Goal: Transaction & Acquisition: Purchase product/service

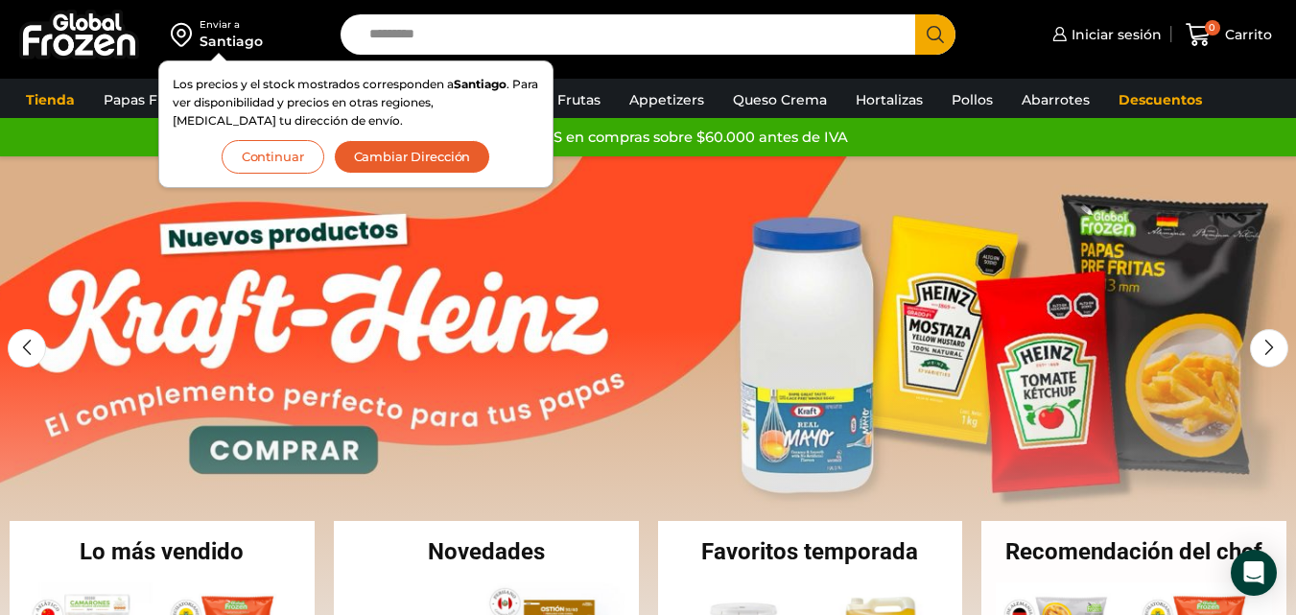
click at [300, 160] on button "Continuar" at bounding box center [273, 157] width 103 height 34
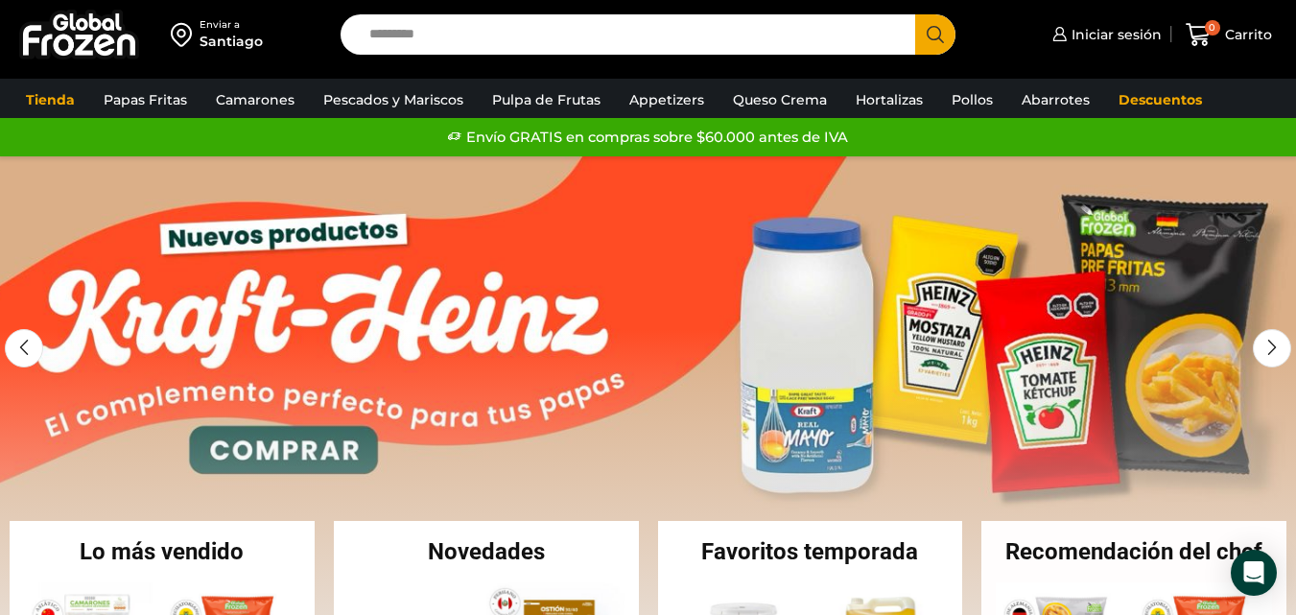
click at [256, 158] on link "1 / 2" at bounding box center [648, 444] width 1296 height 576
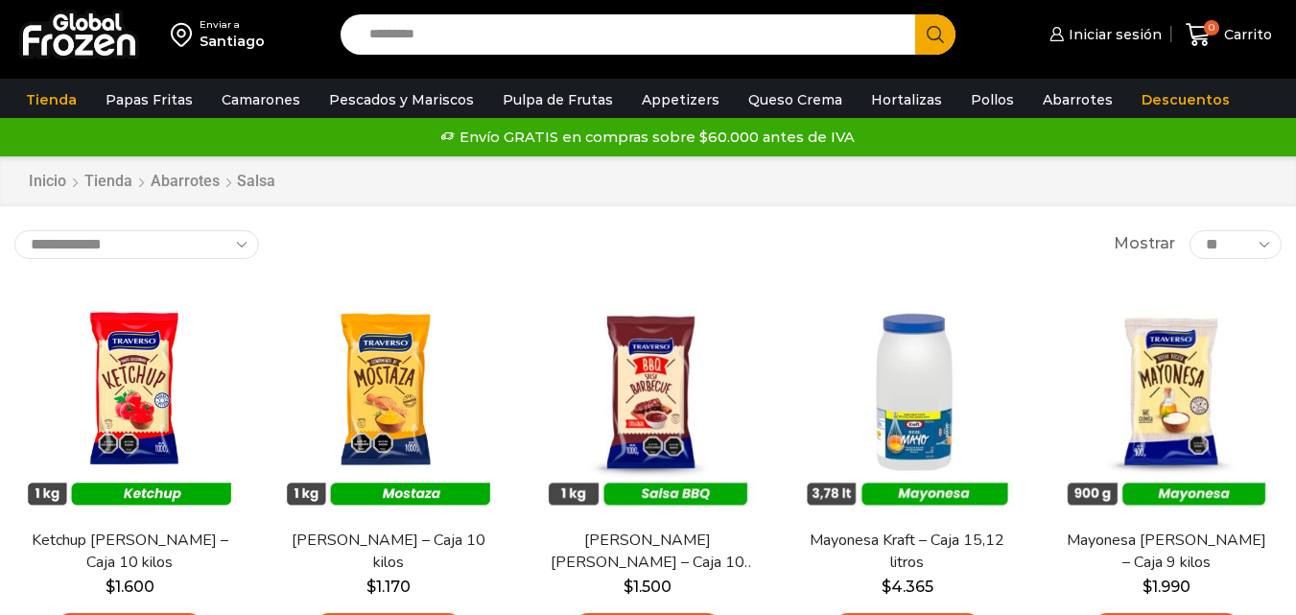
click at [265, 155] on div "Envío GRATIS en compras sobre $60.000 antes de IVA Envío GRATIS en compras sobr…" at bounding box center [648, 137] width 1325 height 38
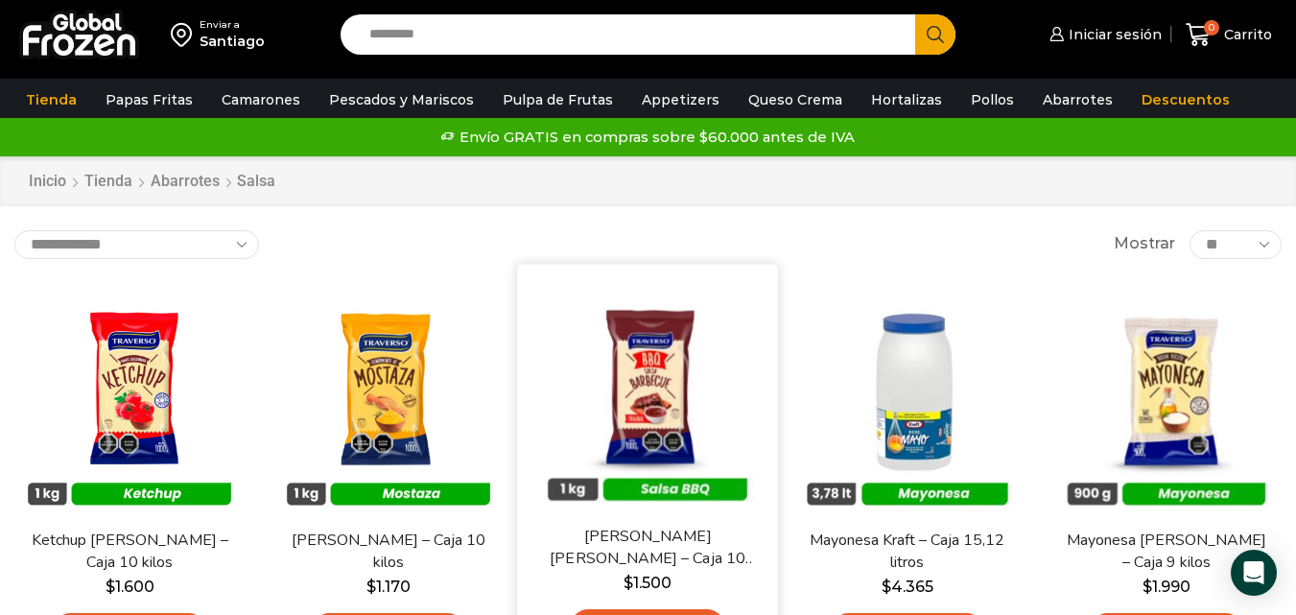
click at [573, 282] on div "En stock Vista Rápida Salsa Barbacue Traverso – Caja 10 kilos $ 1.500 Agregar a…" at bounding box center [647, 467] width 261 height 407
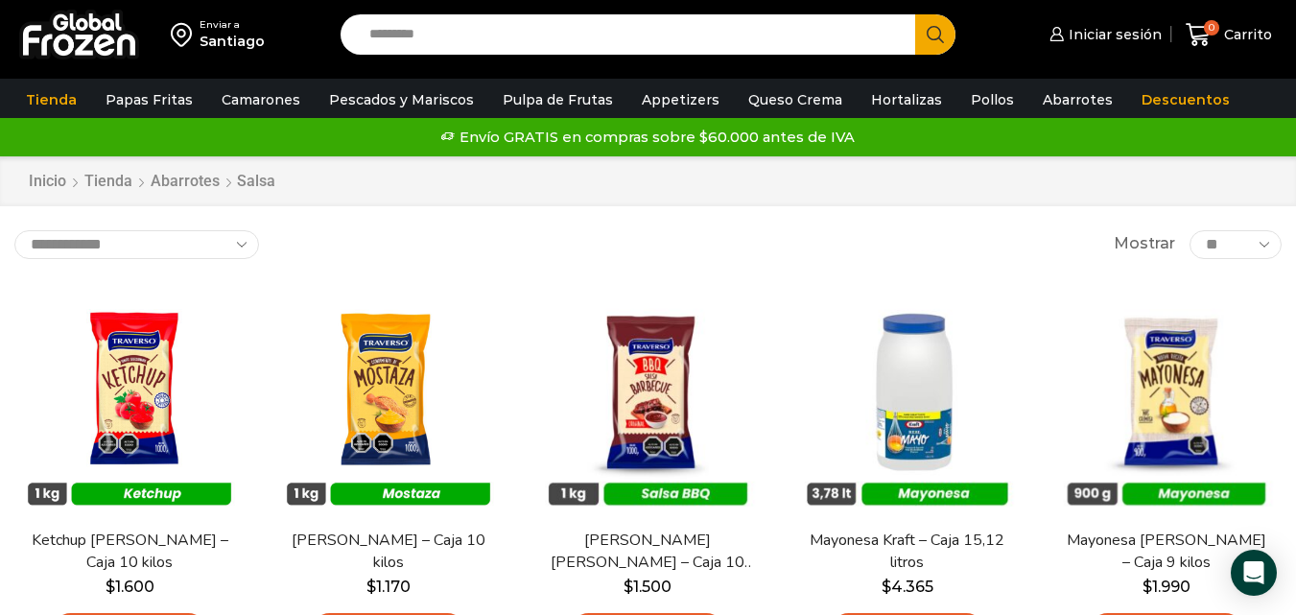
click at [395, 37] on input "Search input" at bounding box center [633, 34] width 546 height 40
click at [575, 42] on input "Search input" at bounding box center [633, 34] width 546 height 40
drag, startPoint x: 575, startPoint y: 42, endPoint x: 626, endPoint y: 49, distance: 52.2
click at [626, 49] on input "Search input" at bounding box center [633, 34] width 546 height 40
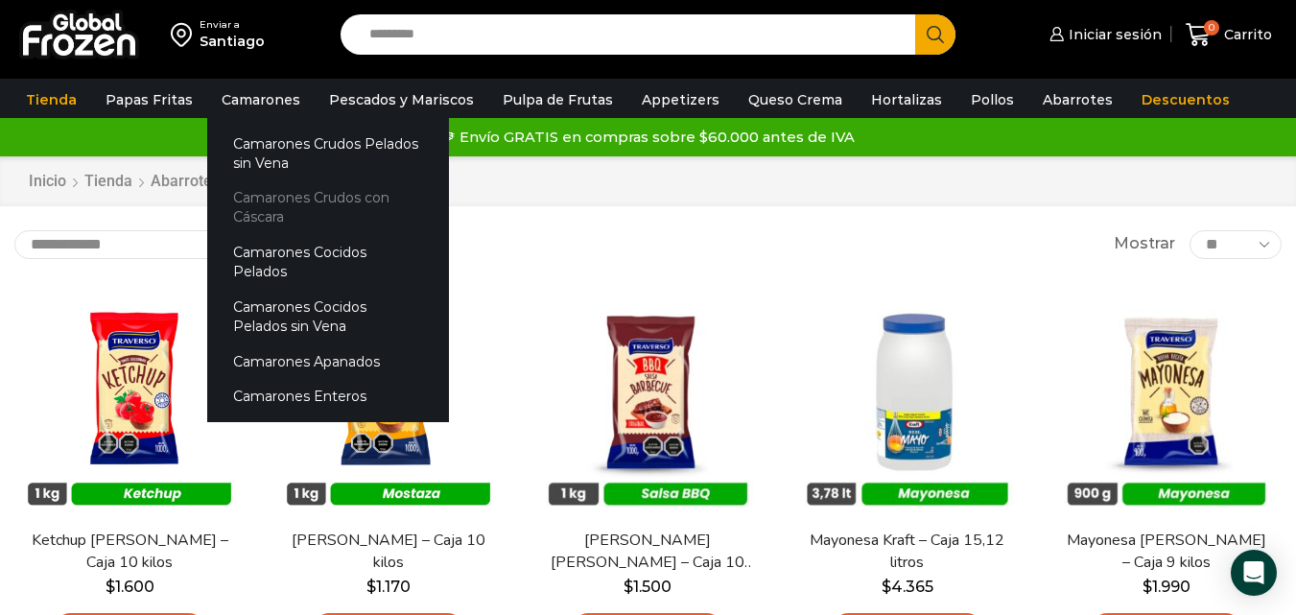
click at [287, 211] on link "Camarones Crudos con Cáscara" at bounding box center [328, 207] width 242 height 55
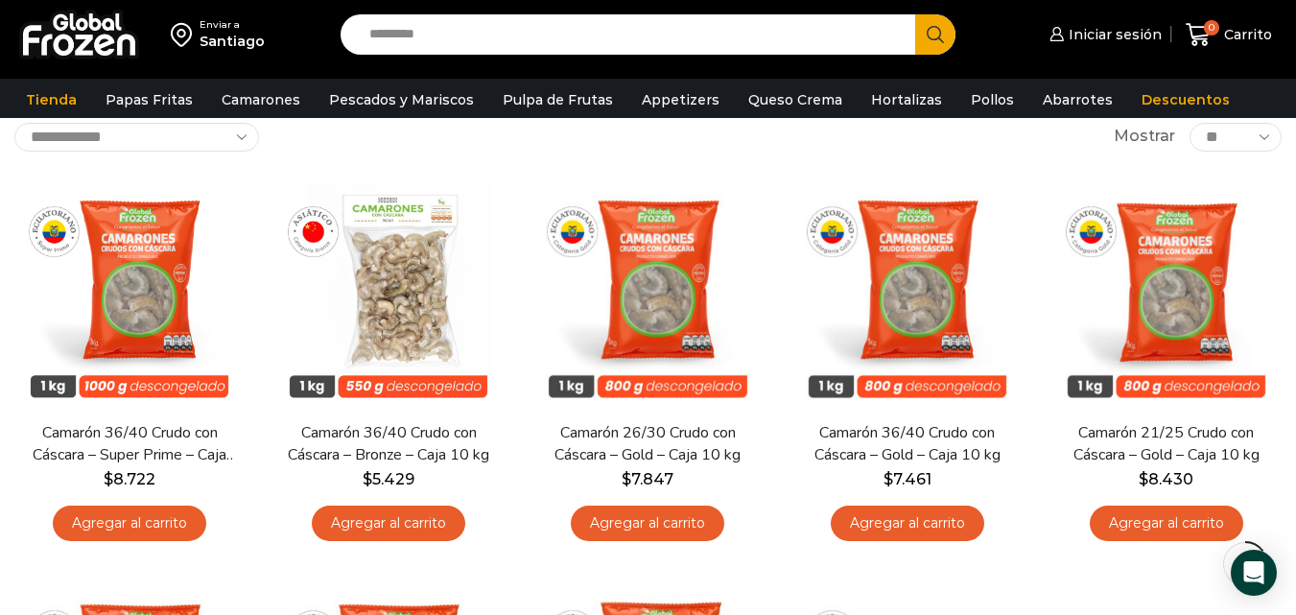
scroll to position [183, 0]
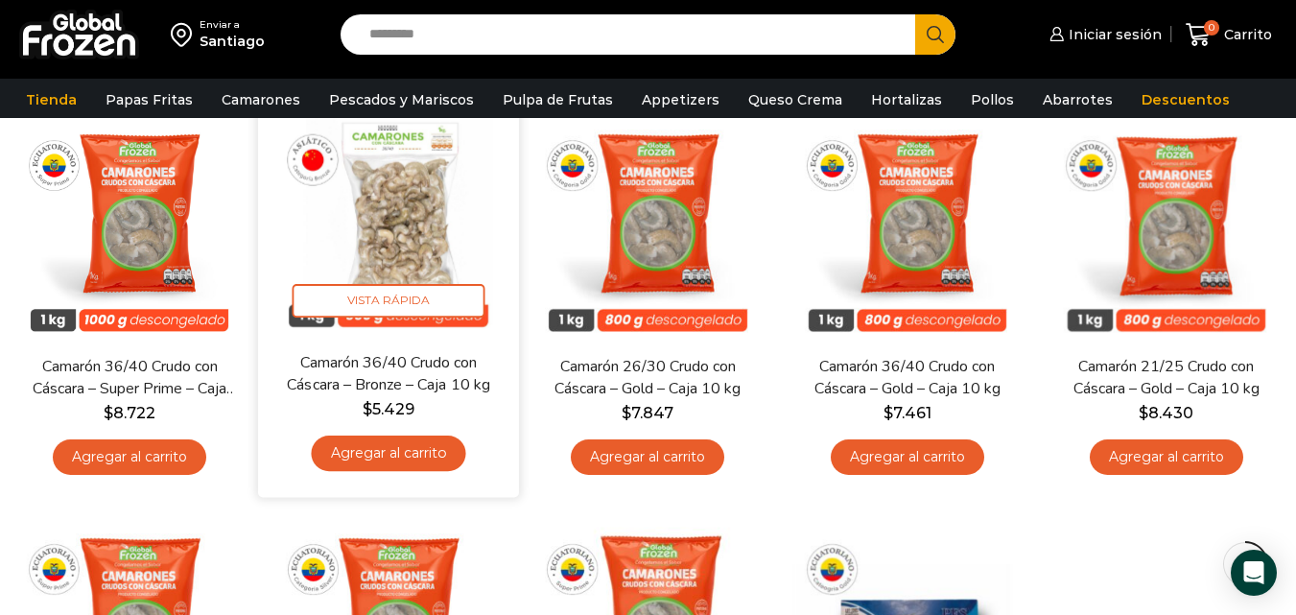
click at [410, 458] on link "Agregar al carrito" at bounding box center [389, 452] width 154 height 35
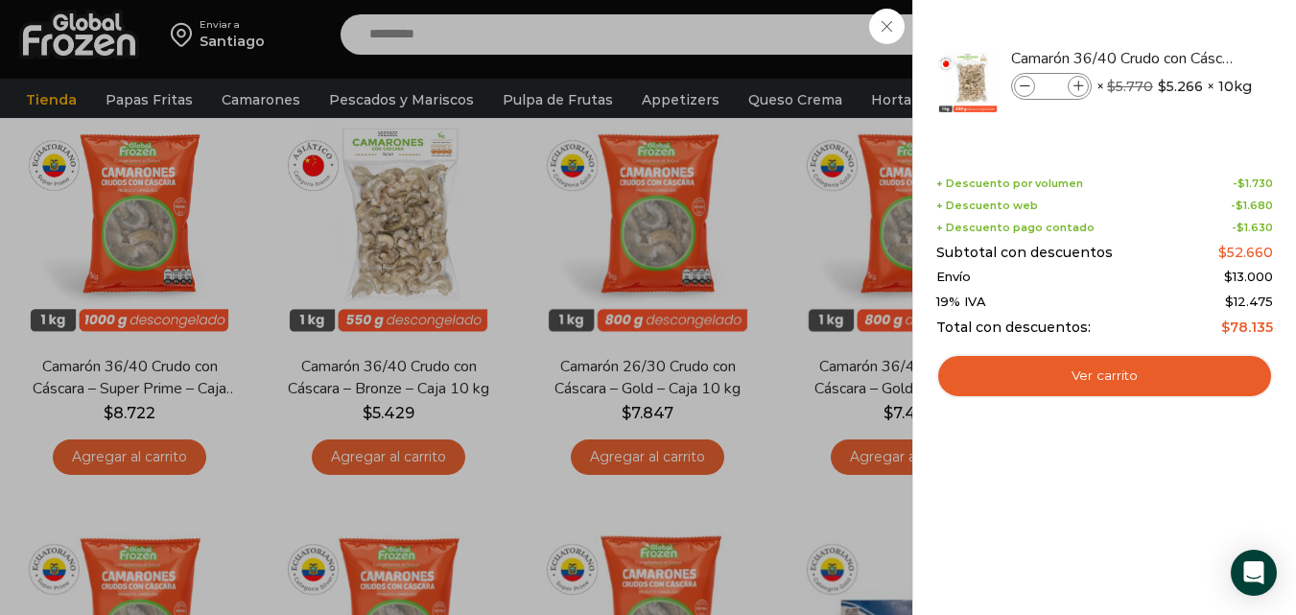
click at [1181, 58] on div "1 Carrito 1 1 Shopping Cart *" at bounding box center [1229, 34] width 96 height 45
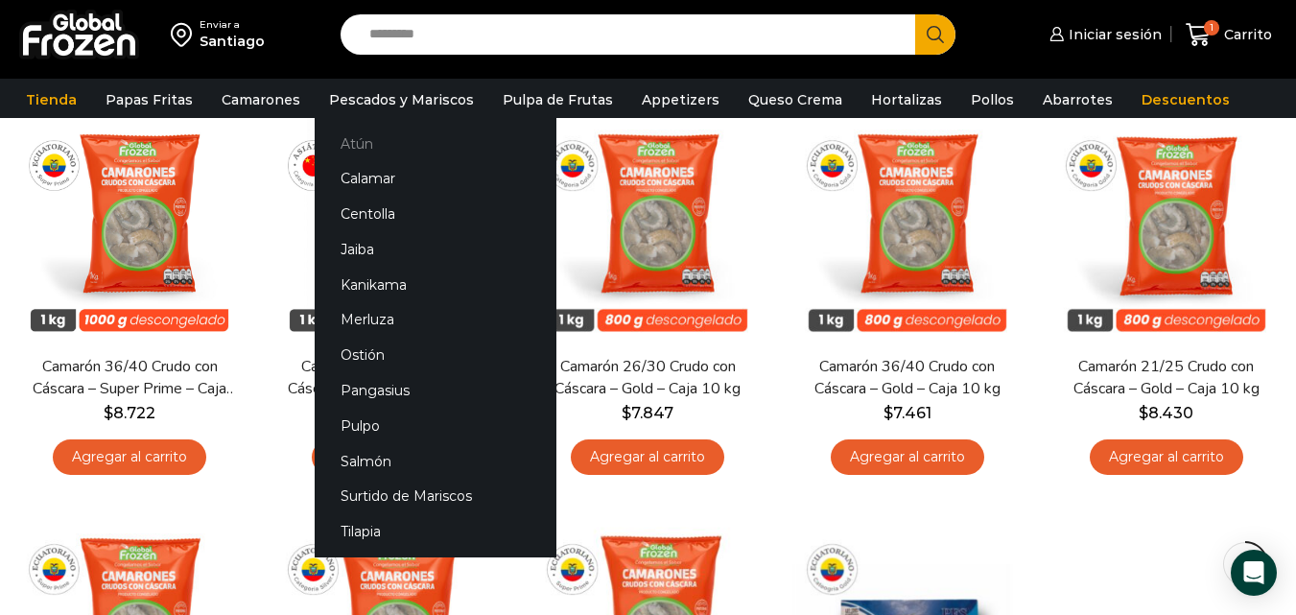
click at [355, 140] on link "Atún" at bounding box center [436, 143] width 242 height 35
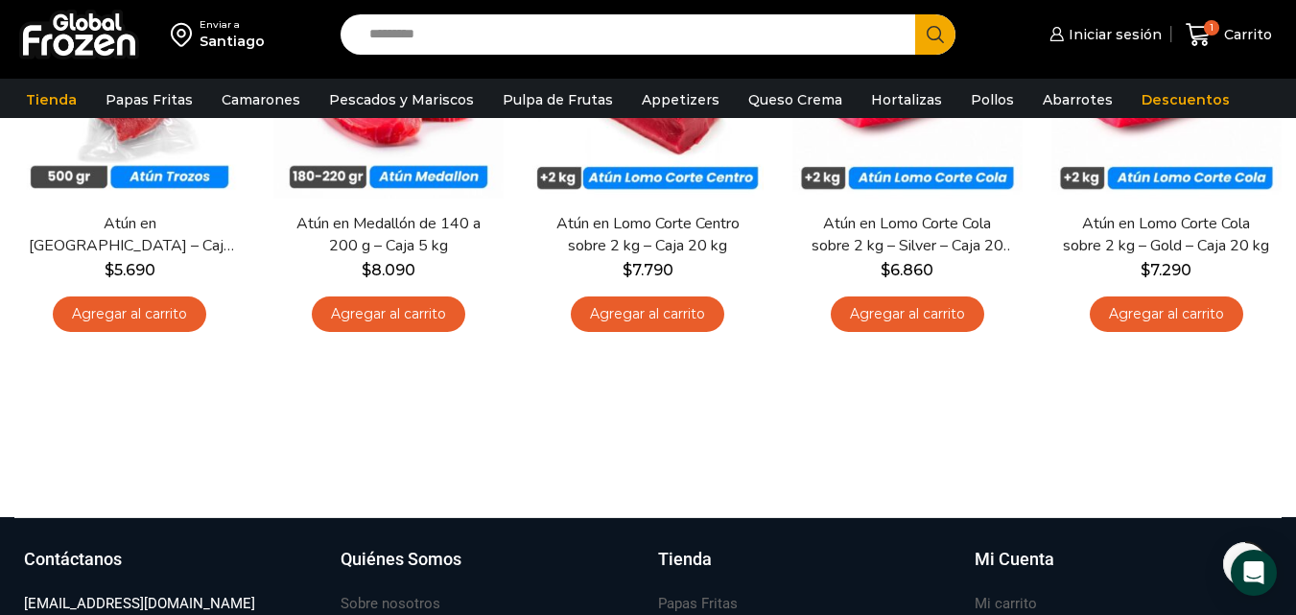
scroll to position [332, 0]
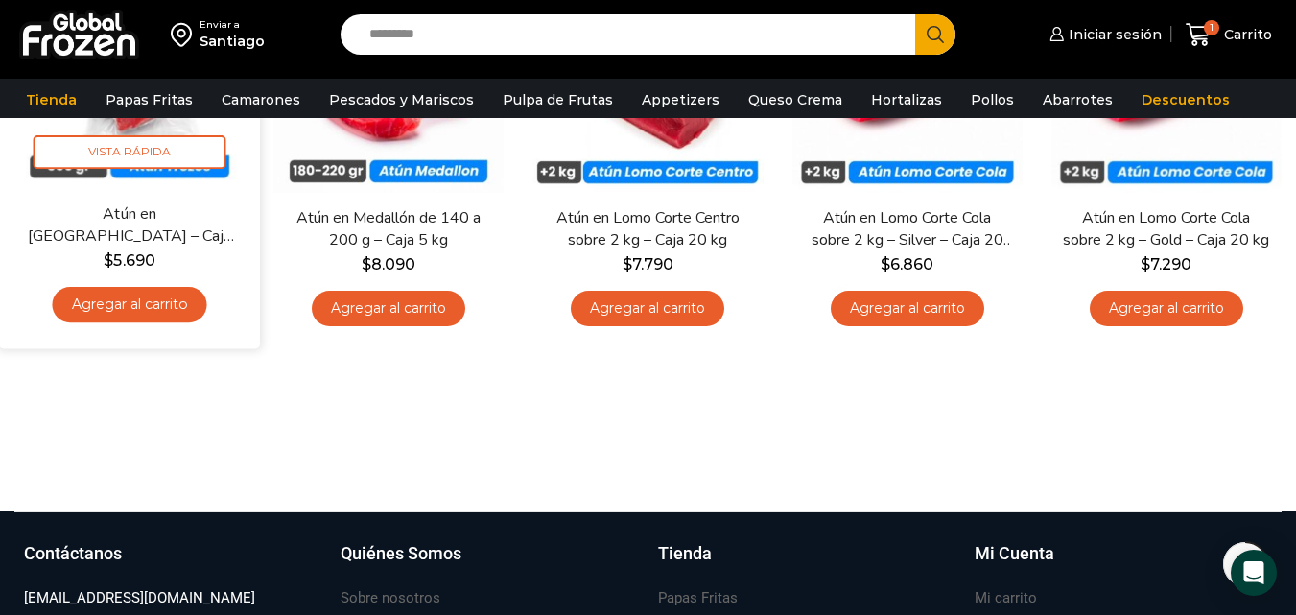
click at [136, 298] on link "Agregar al carrito" at bounding box center [130, 304] width 154 height 35
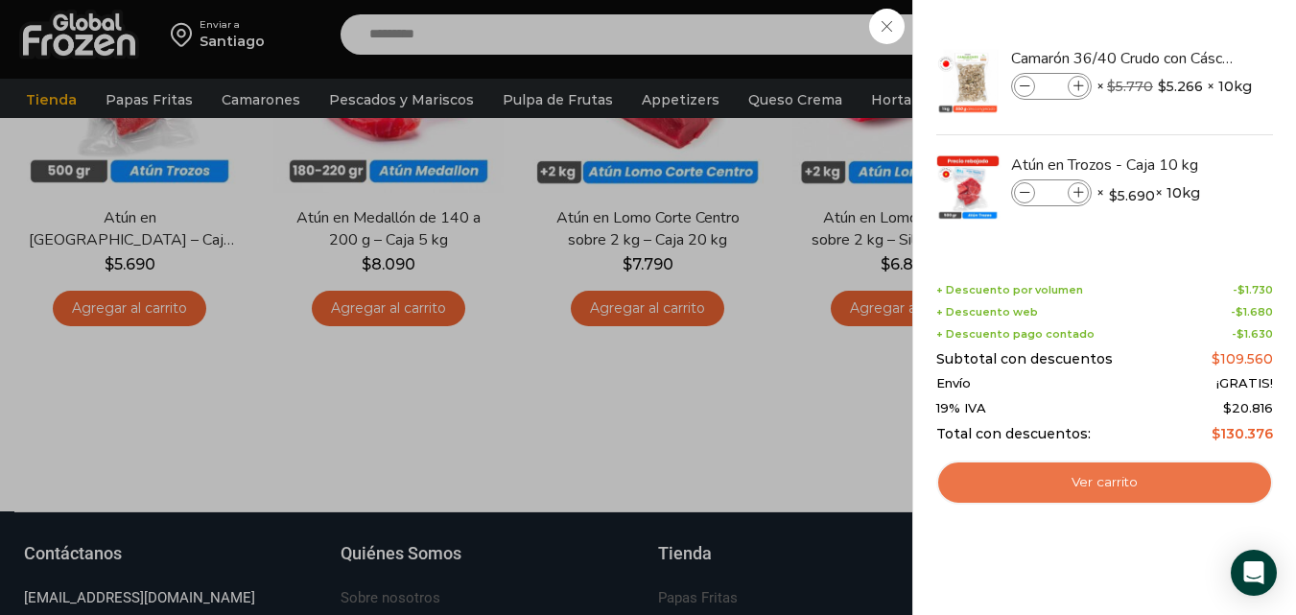
click at [1160, 484] on link "Ver carrito" at bounding box center [1104, 482] width 337 height 44
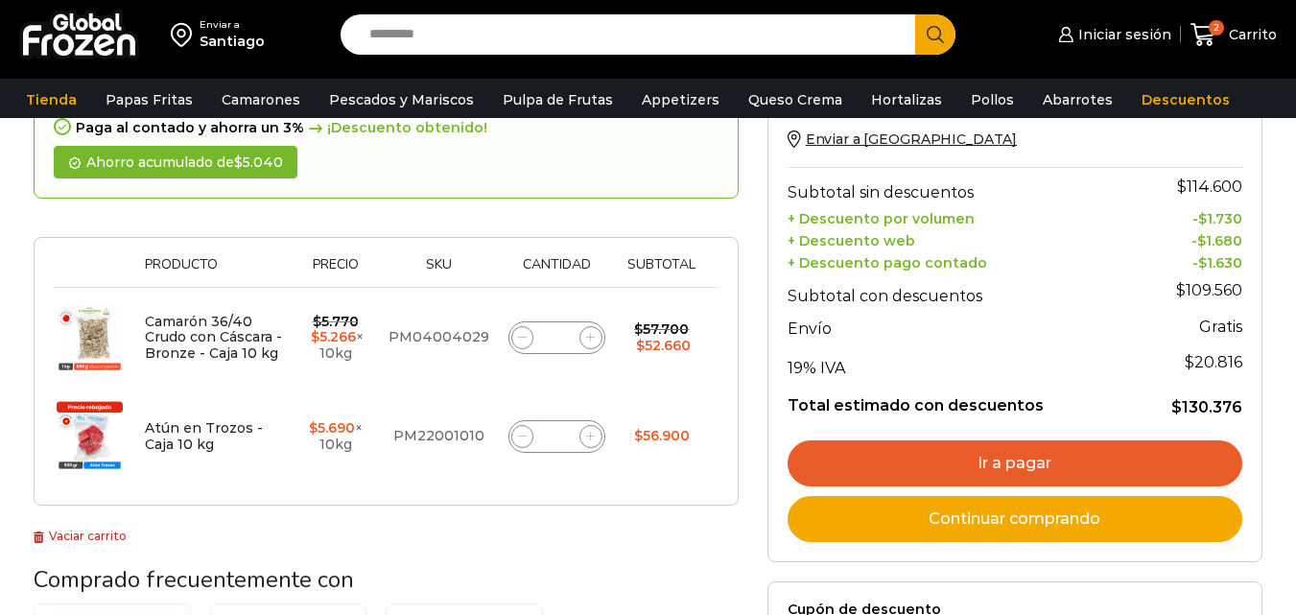
scroll to position [241, 0]
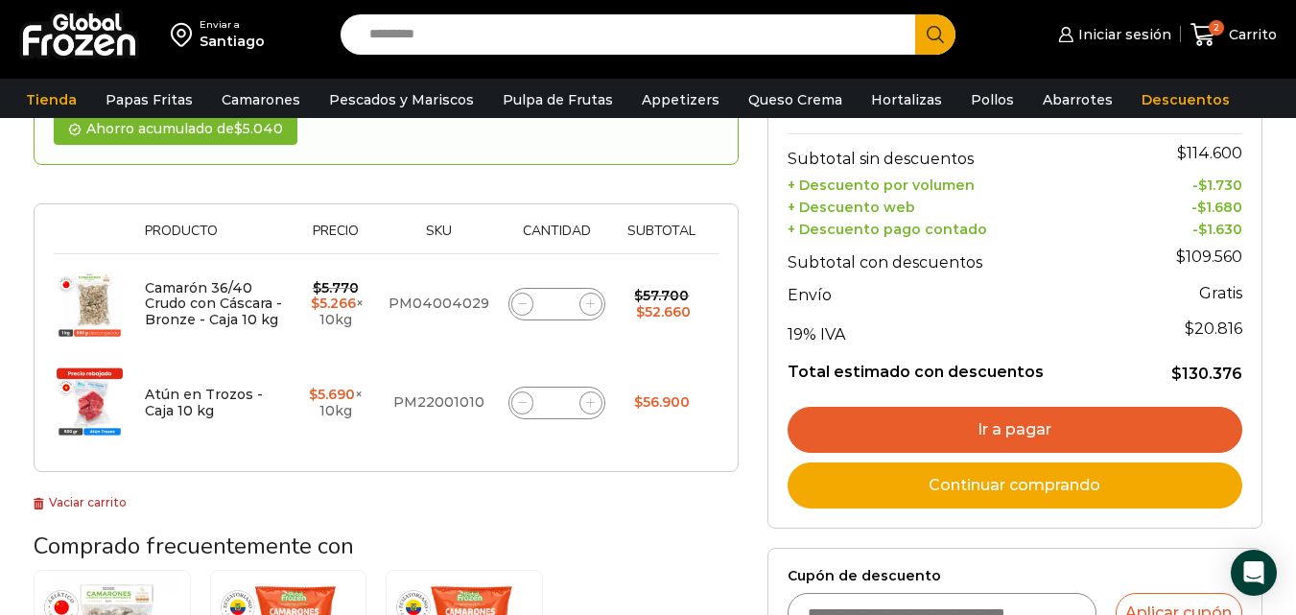
click at [873, 416] on link "Ir a pagar" at bounding box center [1015, 430] width 455 height 46
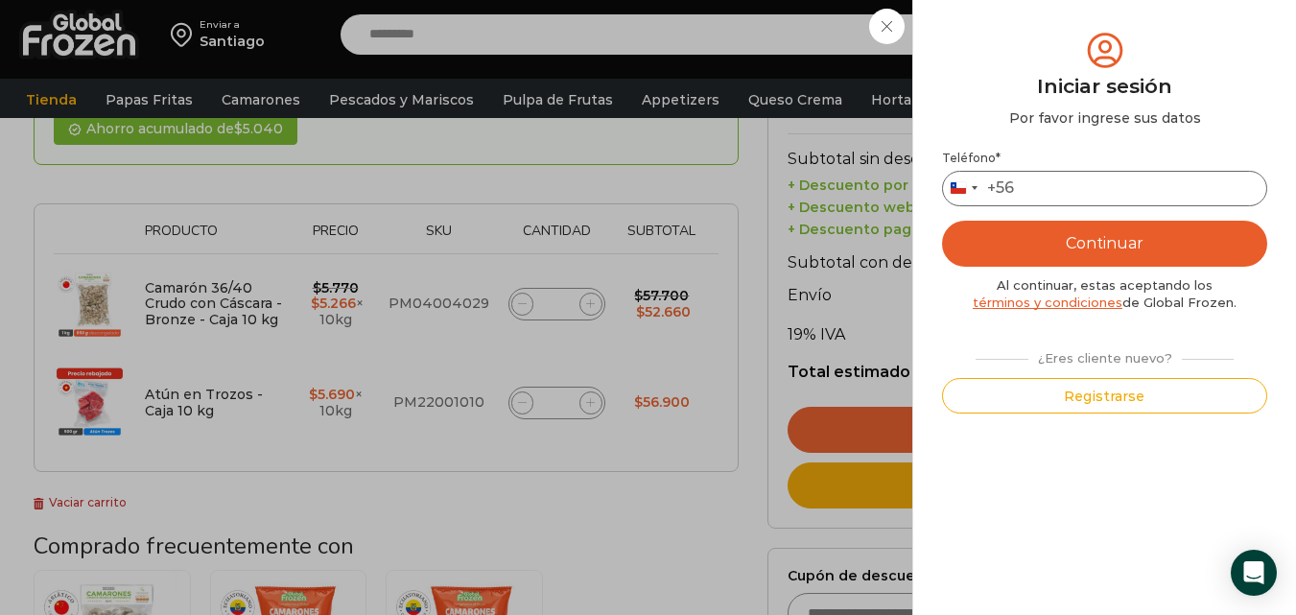
click at [1066, 182] on input "Teléfono *" at bounding box center [1104, 188] width 325 height 35
type input "*********"
click at [1086, 248] on button "Continuar" at bounding box center [1104, 244] width 325 height 46
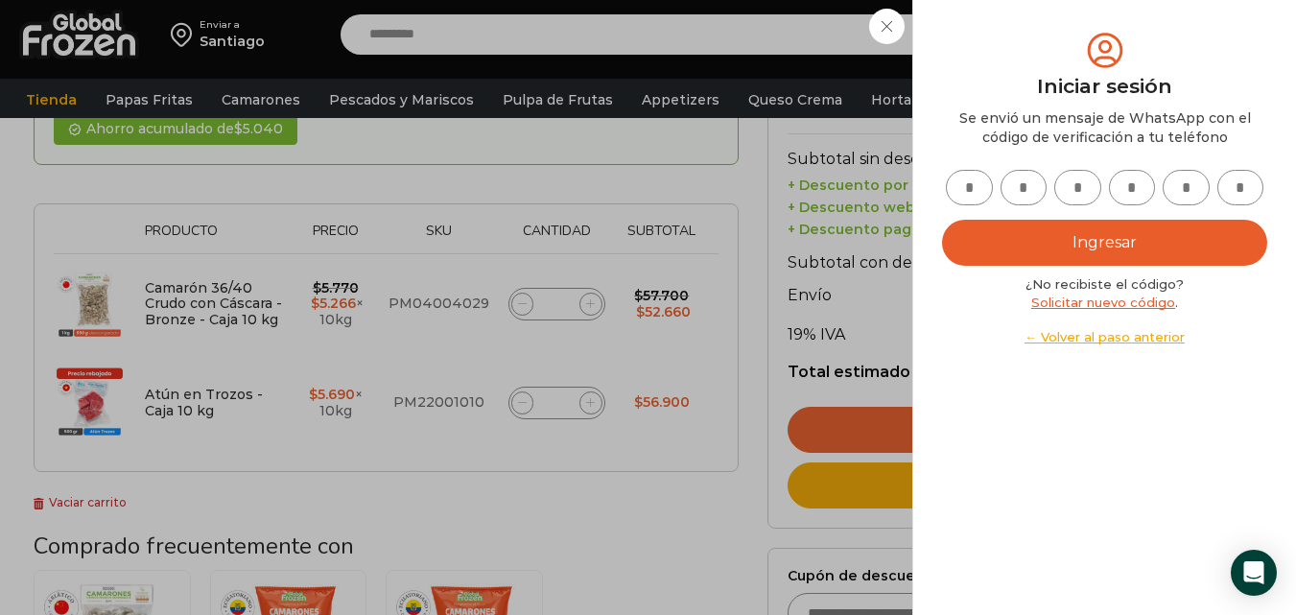
click at [974, 194] on input "text" at bounding box center [969, 187] width 47 height 35
type input "*"
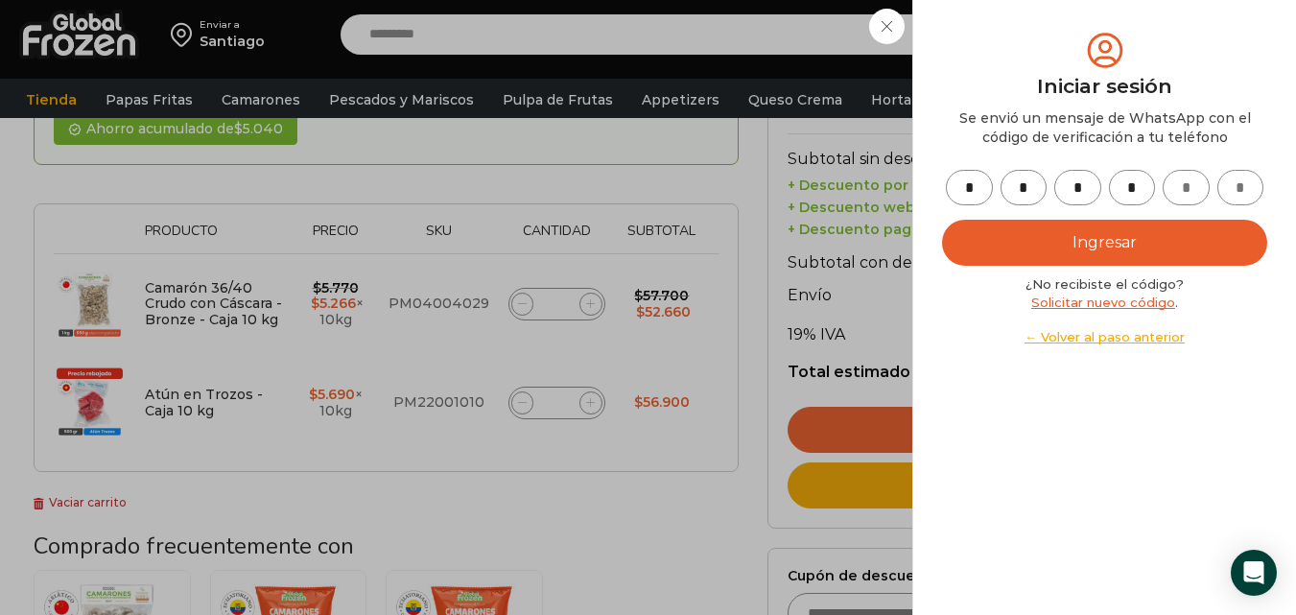
type input "*"
click at [1083, 248] on button "Ingresar" at bounding box center [1104, 243] width 325 height 46
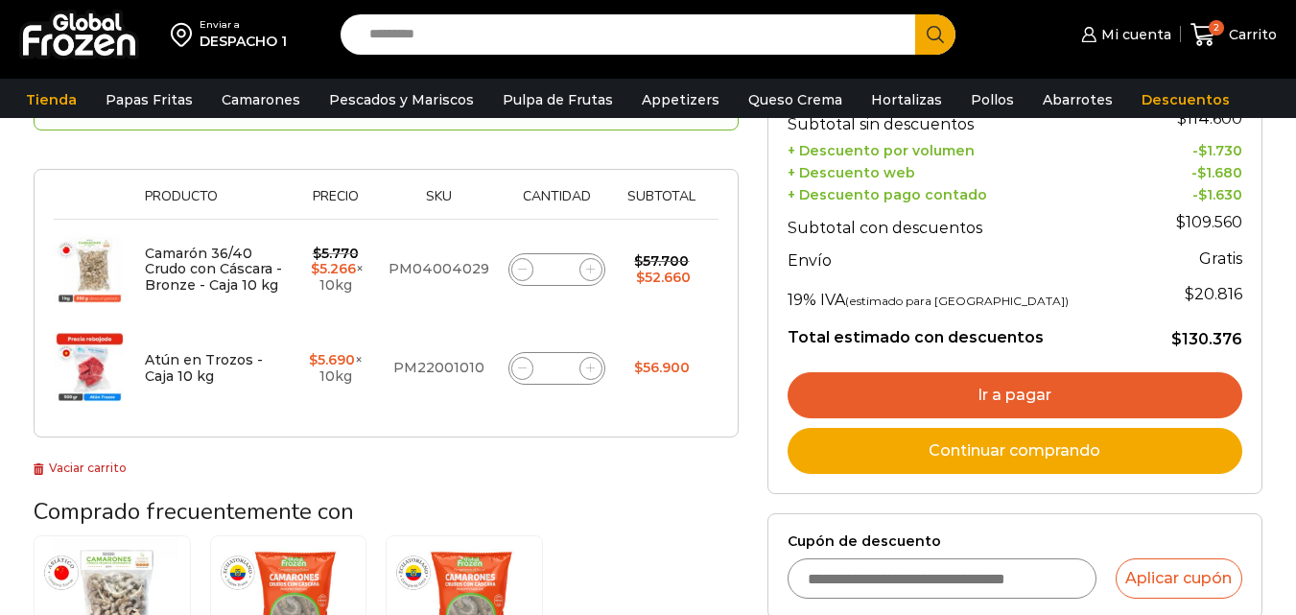
scroll to position [241, 0]
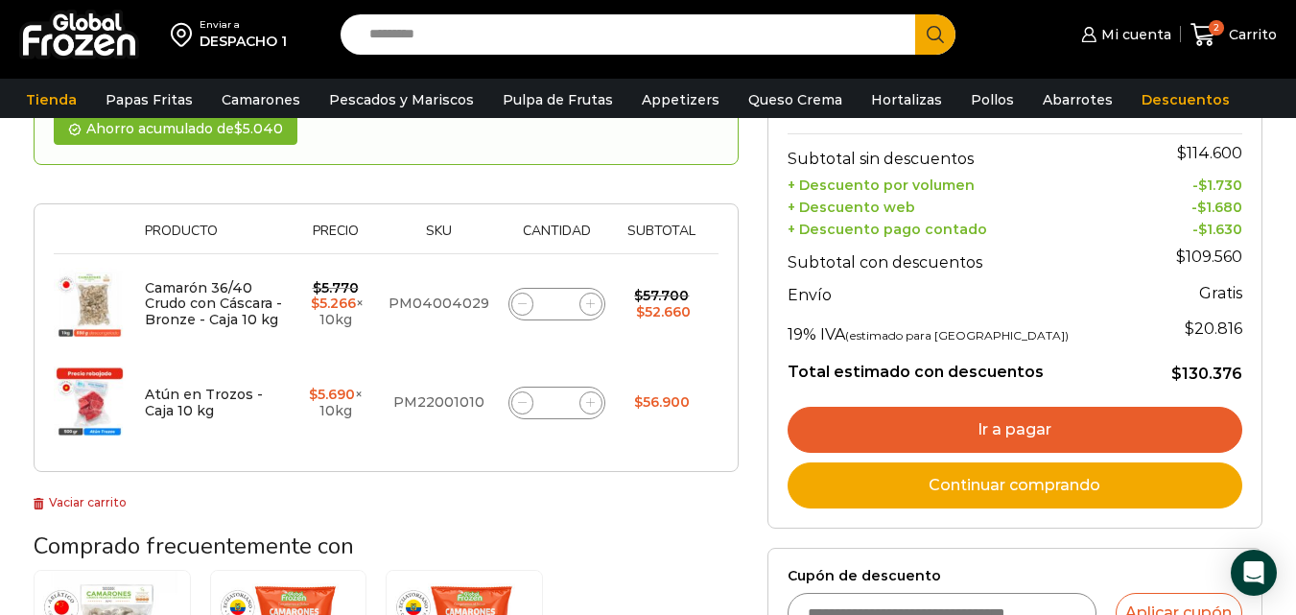
click at [1020, 434] on link "Ir a pagar" at bounding box center [1015, 430] width 455 height 46
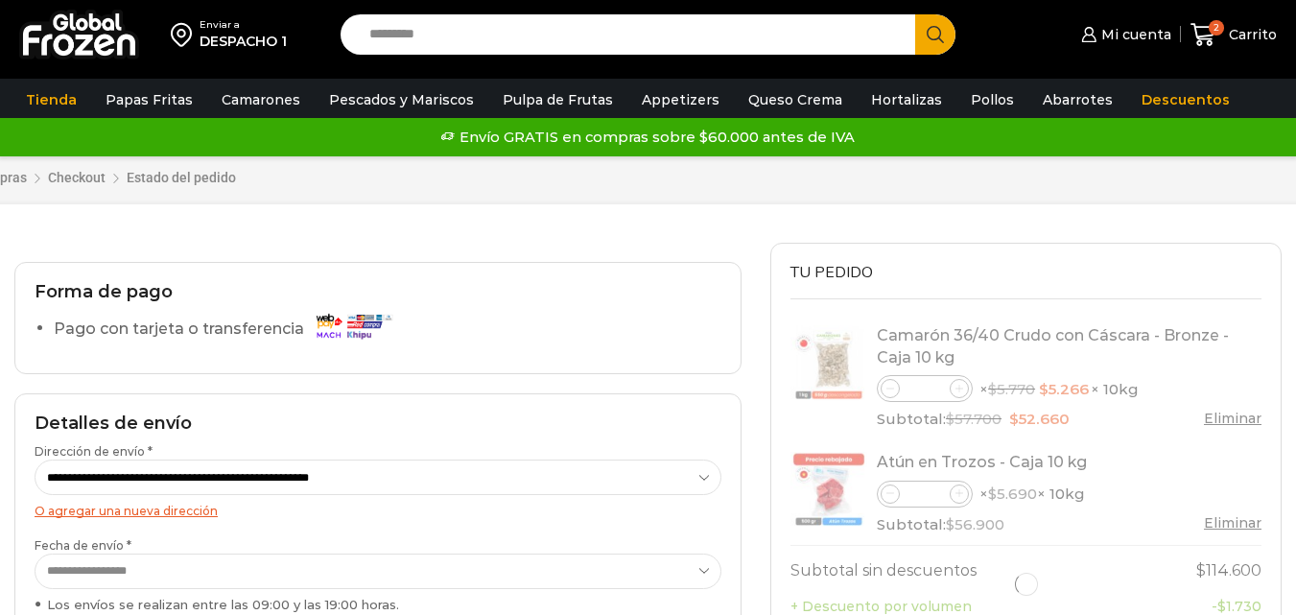
select select "*"
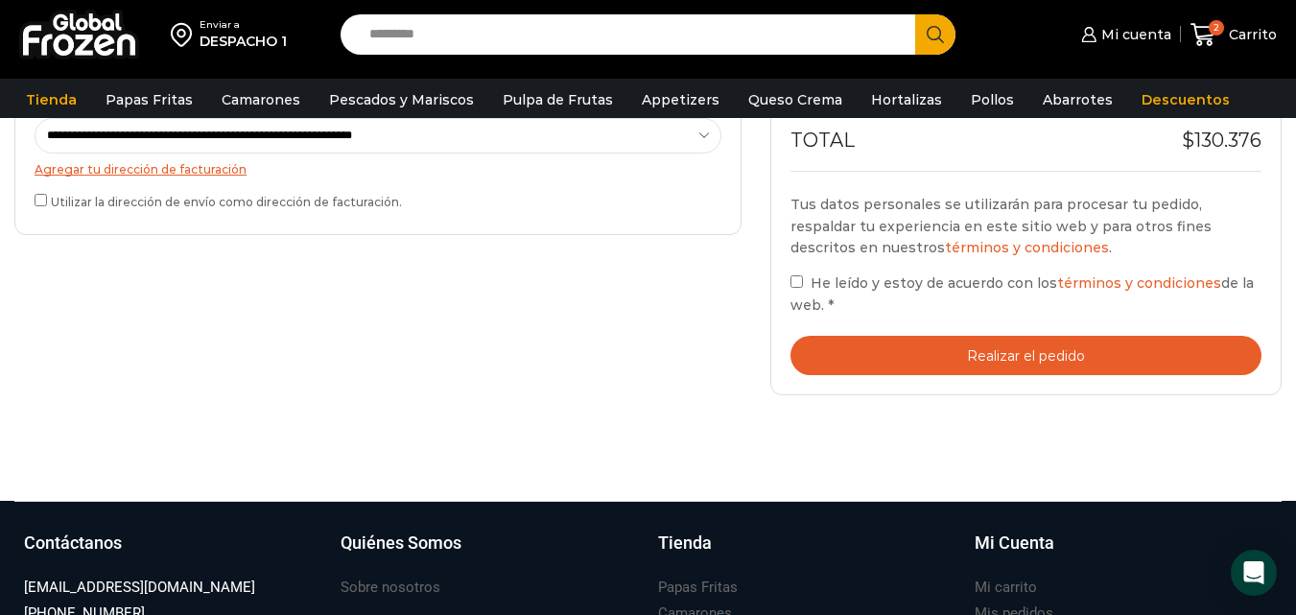
scroll to position [629, 0]
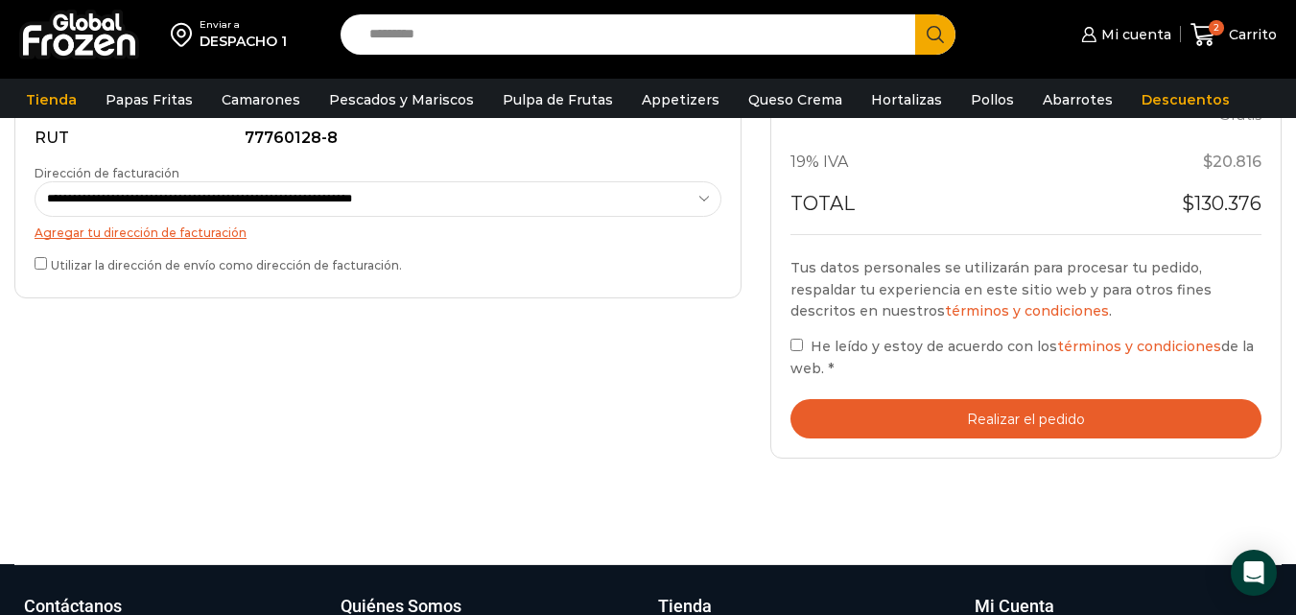
click at [1145, 424] on button "Realizar el pedido" at bounding box center [1025, 418] width 471 height 39
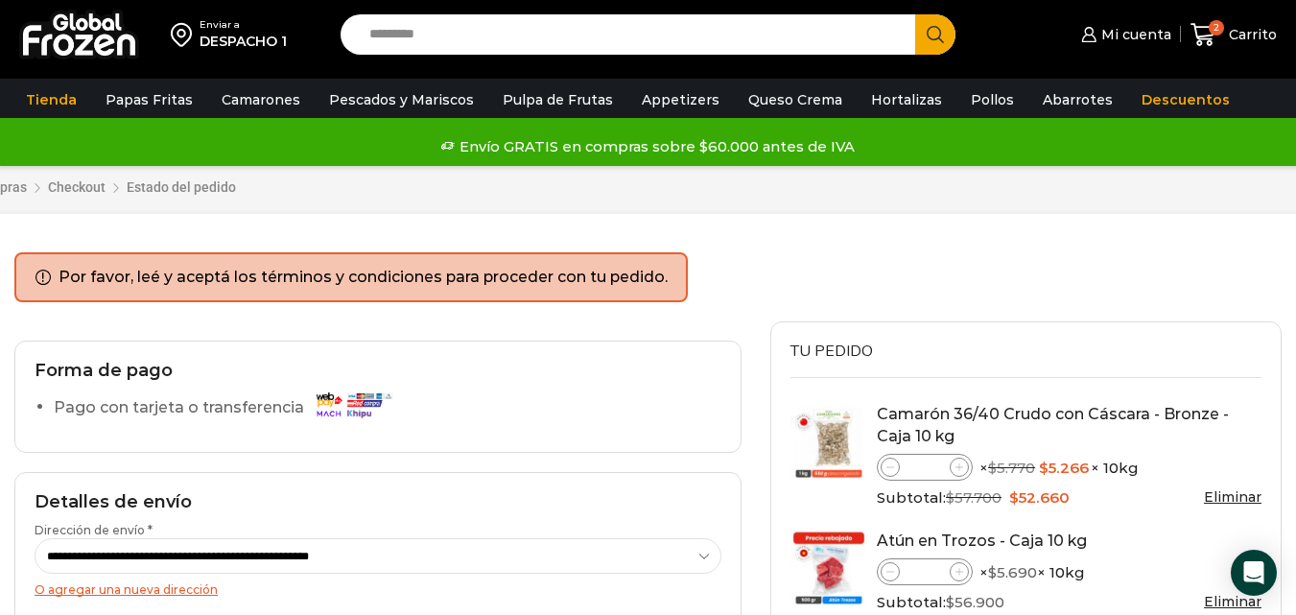
scroll to position [38, 0]
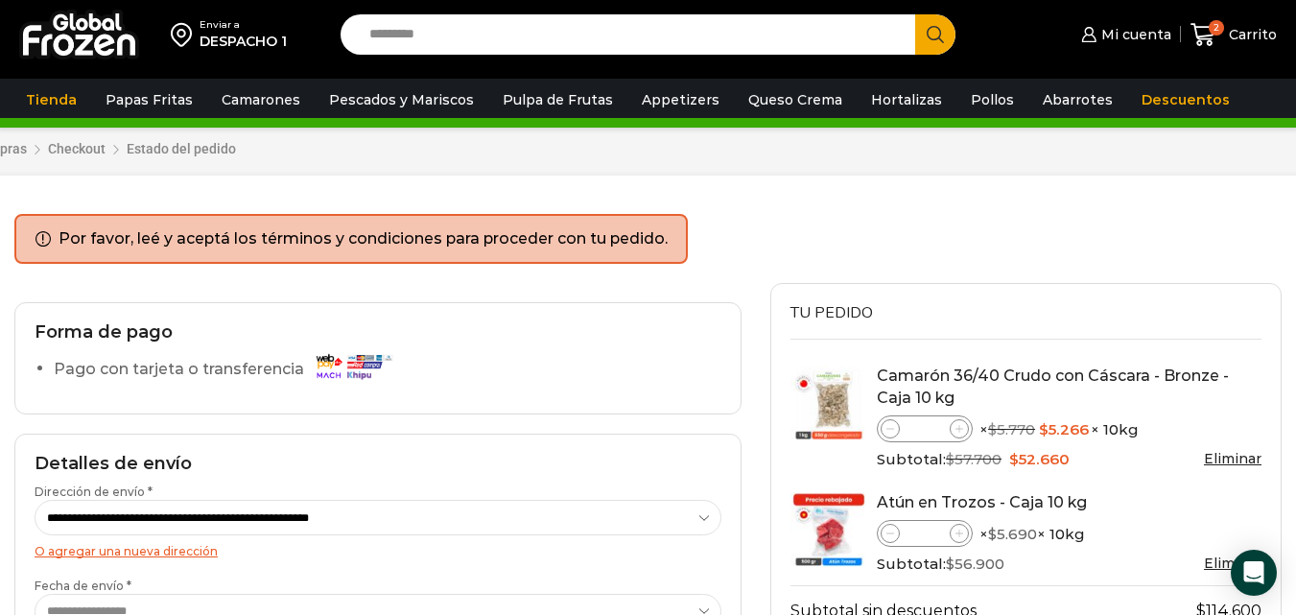
click at [45, 244] on ul "Por favor, leé y aceptá los términos y condiciones para proceder con tu pedido." at bounding box center [350, 239] width 673 height 50
click at [223, 363] on label "Pago con tarjeta o transferencia" at bounding box center [228, 370] width 348 height 34
drag, startPoint x: 1287, startPoint y: 138, endPoint x: 1309, endPoint y: 203, distance: 68.9
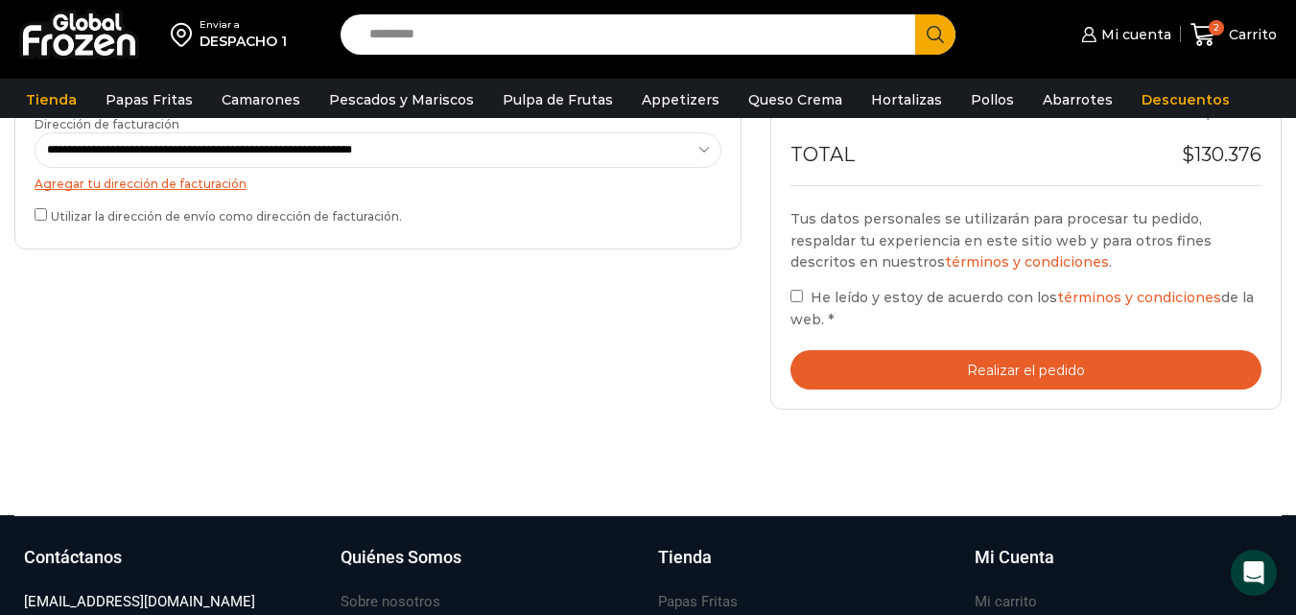
scroll to position [731, 0]
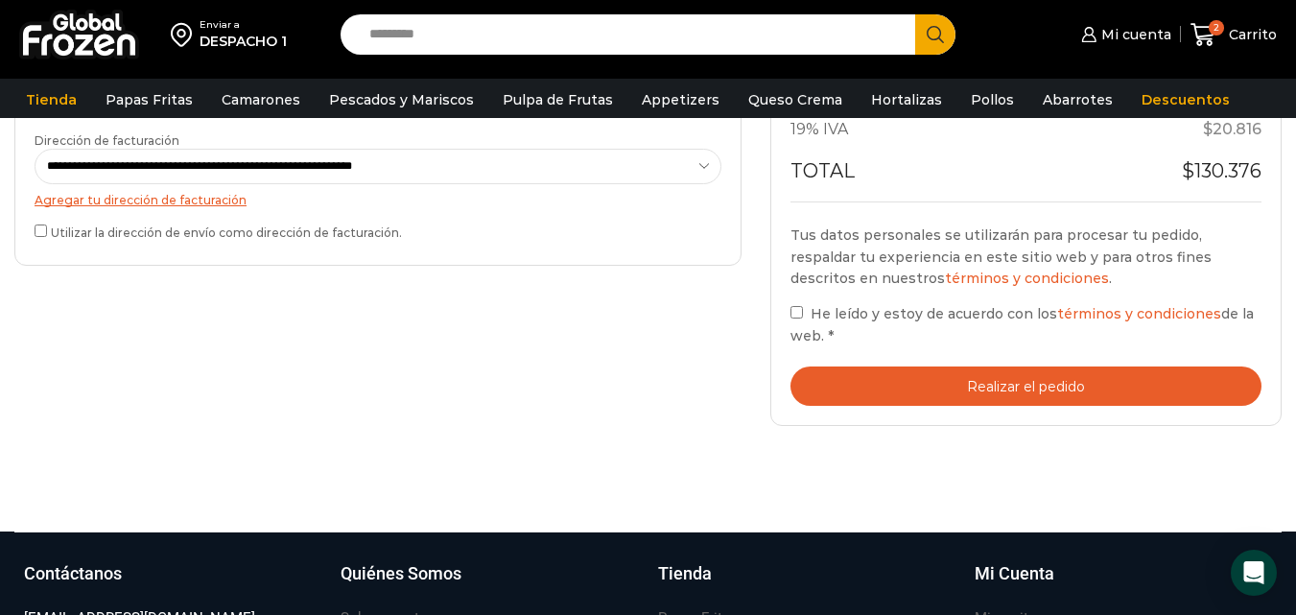
click at [599, 314] on div "**********" at bounding box center [378, 17] width 756 height 855
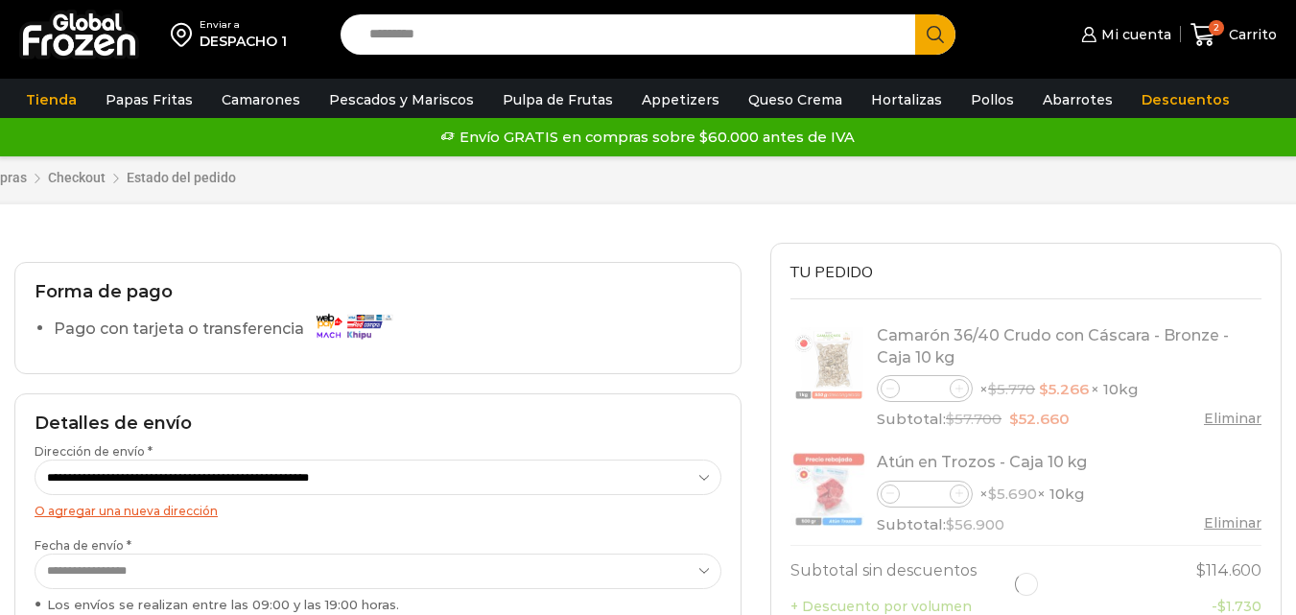
select select "*"
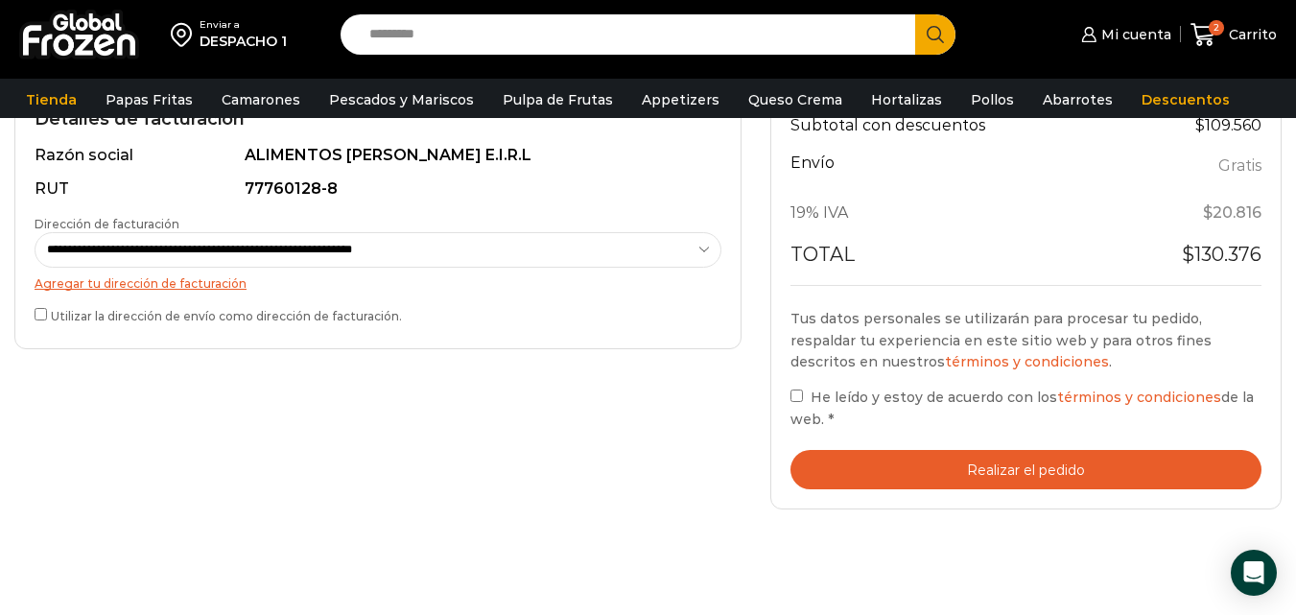
scroll to position [576, 0]
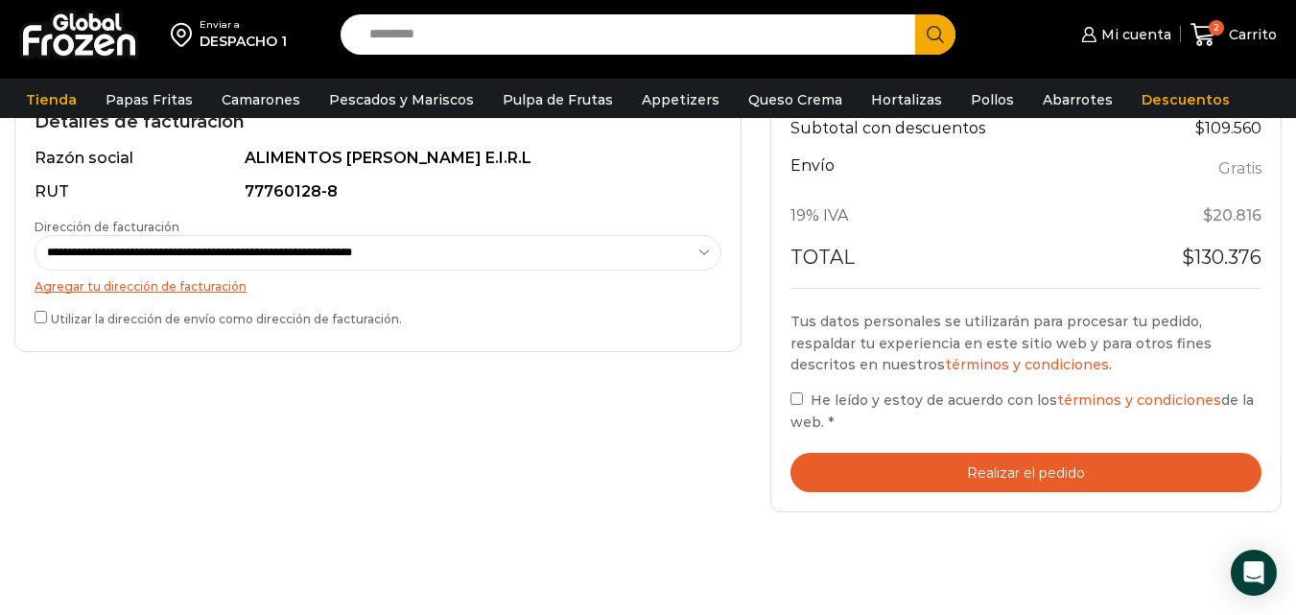
click at [980, 472] on button "Realizar el pedido" at bounding box center [1025, 472] width 471 height 39
